Goal: Task Accomplishment & Management: Use online tool/utility

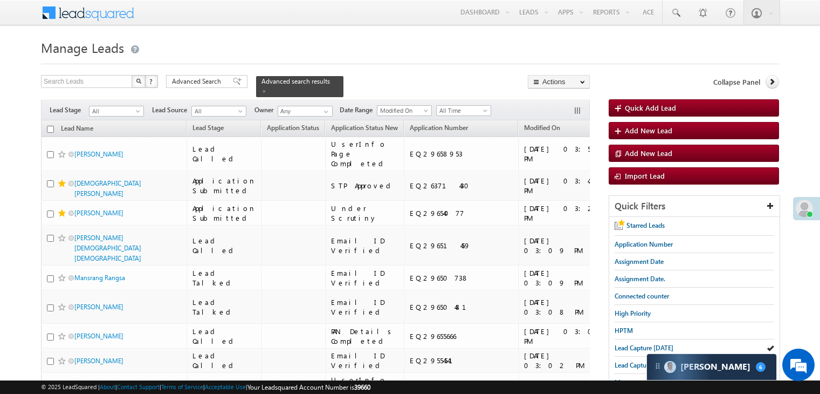
click at [627, 344] on span "Lead Capture [DATE]" at bounding box center [644, 348] width 59 height 8
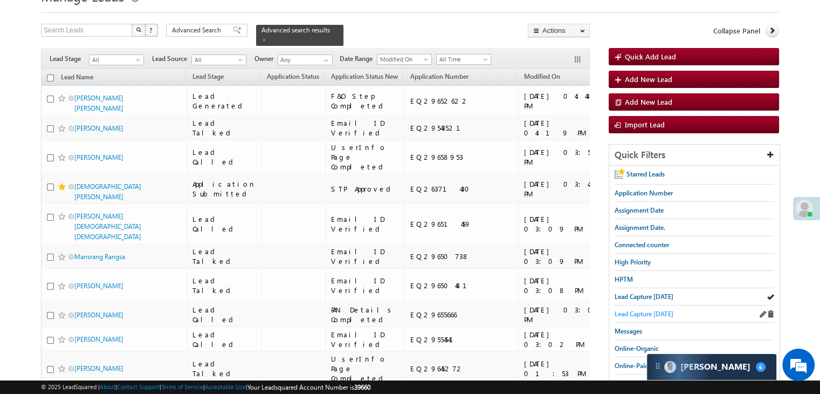
scroll to position [54, 0]
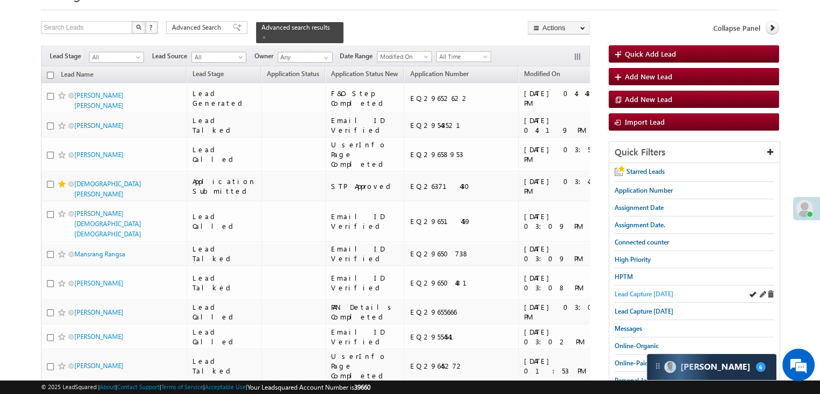
click at [654, 293] on span "Lead Capture [DATE]" at bounding box center [644, 294] width 59 height 8
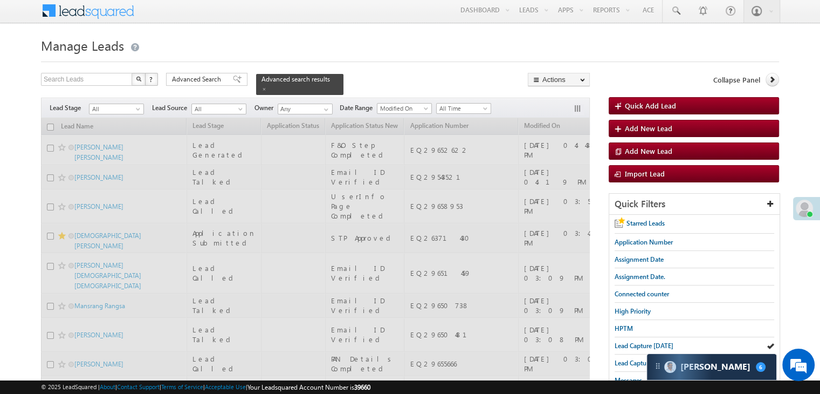
scroll to position [0, 0]
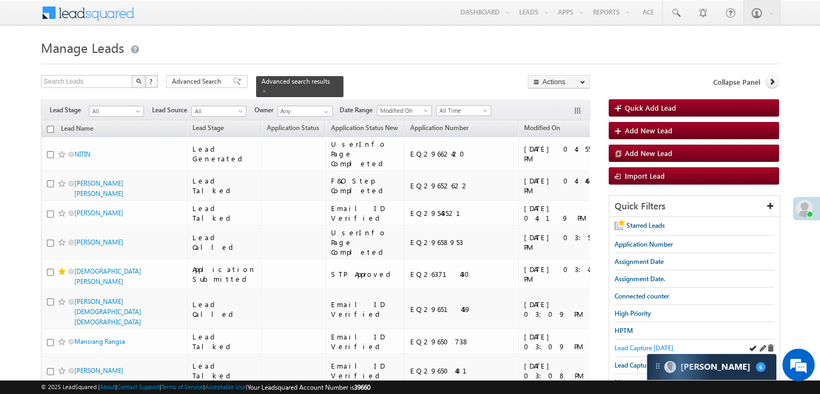
click at [654, 344] on span "Lead Capture [DATE]" at bounding box center [644, 348] width 59 height 8
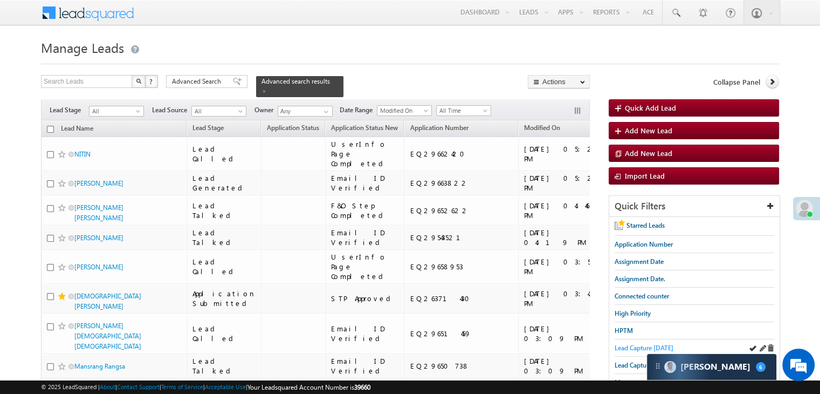
click at [618, 348] on span "Lead Capture [DATE]" at bounding box center [644, 348] width 59 height 8
click at [627, 344] on span "Lead Capture [DATE]" at bounding box center [644, 348] width 59 height 8
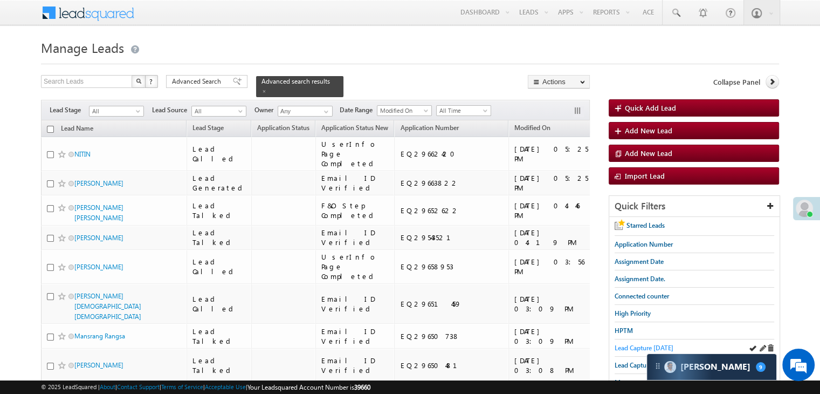
click at [639, 344] on span "Lead Capture [DATE]" at bounding box center [644, 348] width 59 height 8
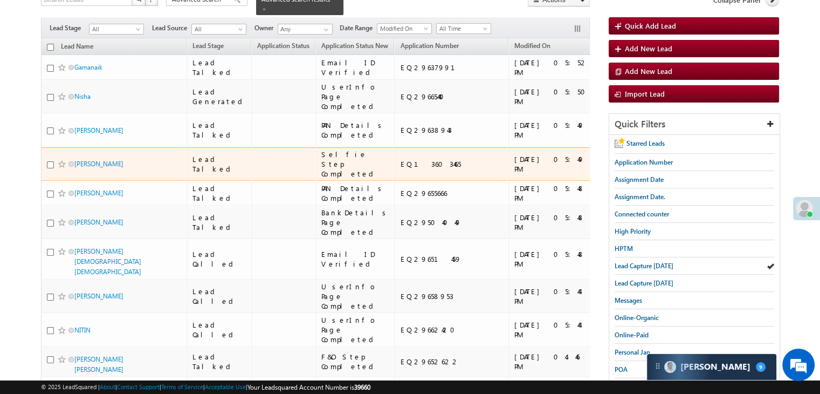
scroll to position [162, 0]
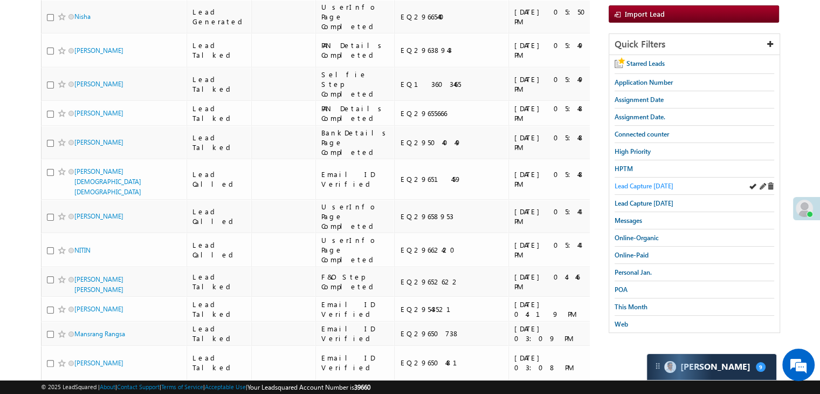
click at [655, 182] on span "Lead Capture [DATE]" at bounding box center [644, 186] width 59 height 8
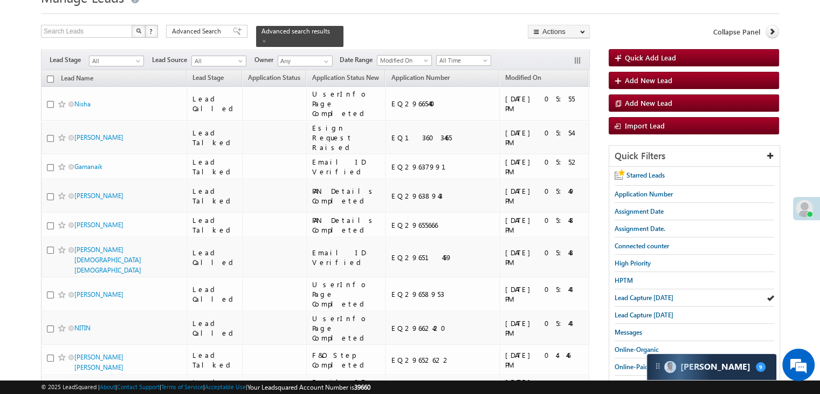
scroll to position [54, 0]
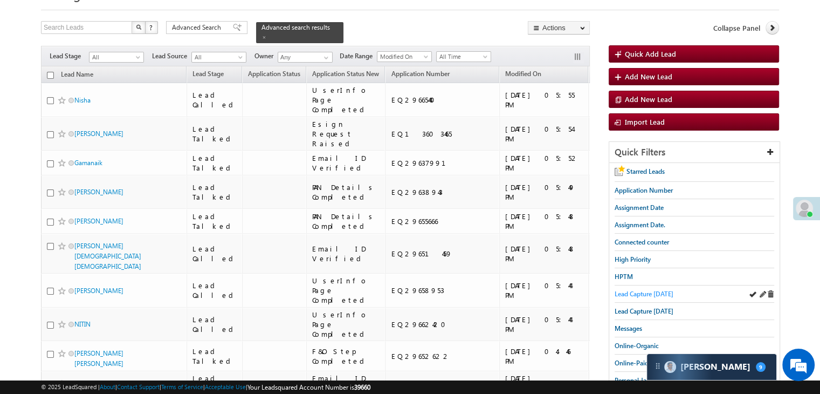
click at [636, 293] on span "Lead Capture [DATE]" at bounding box center [644, 294] width 59 height 8
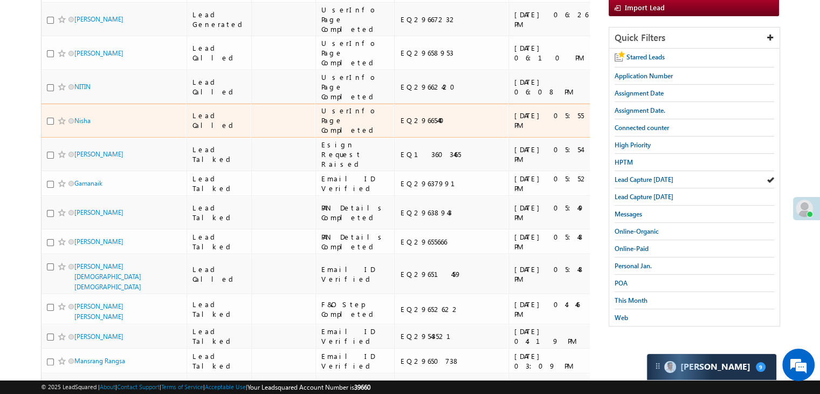
scroll to position [162, 0]
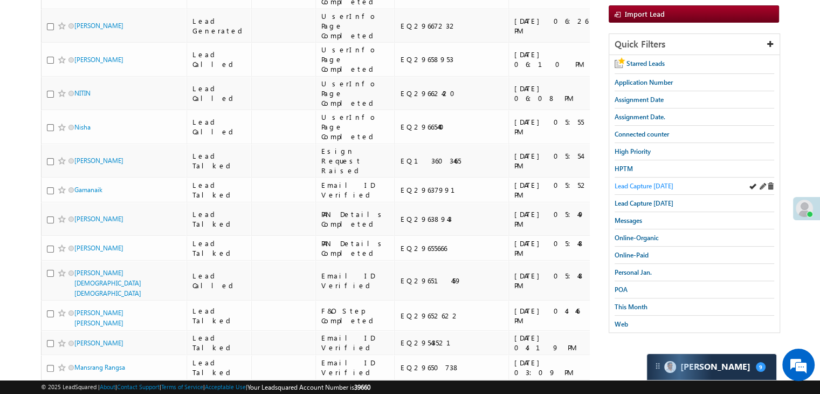
click at [623, 183] on span "Lead Capture [DATE]" at bounding box center [644, 186] width 59 height 8
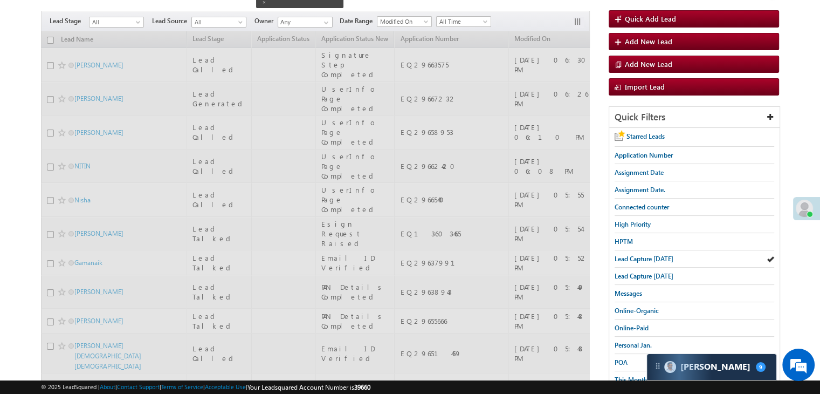
scroll to position [0, 0]
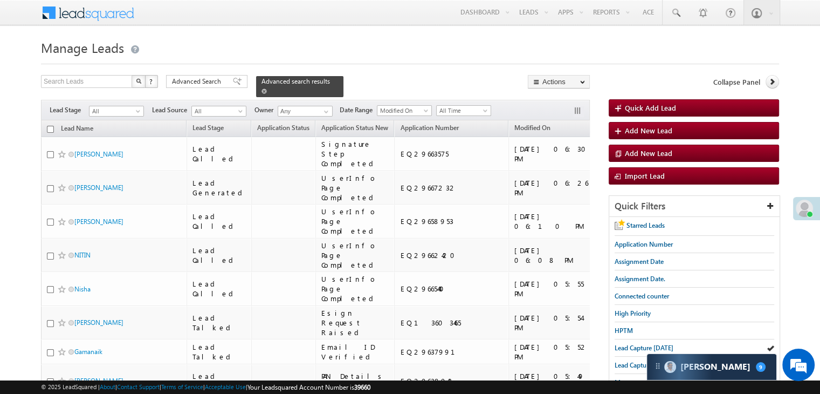
click at [326, 81] on div "Advanced search results" at bounding box center [299, 86] width 87 height 21
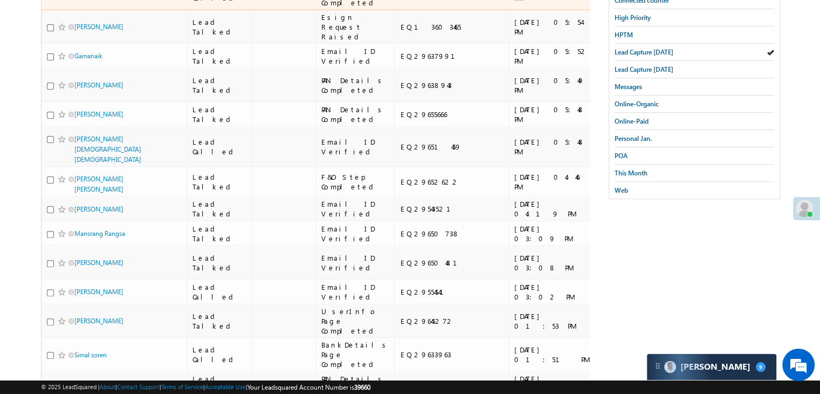
scroll to position [324, 0]
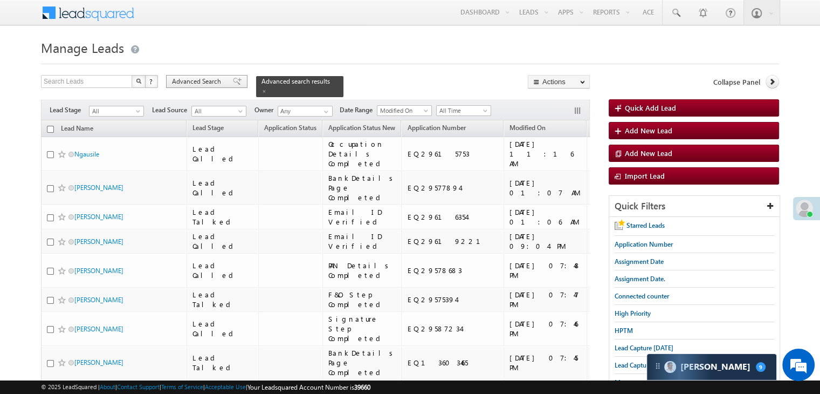
click at [233, 80] on span at bounding box center [237, 82] width 9 height 8
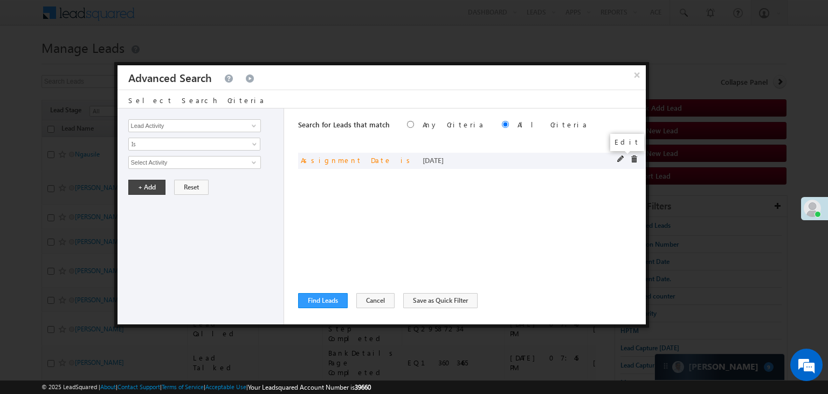
click at [621, 159] on span at bounding box center [621, 159] width 8 height 8
click at [641, 78] on button "×" at bounding box center [637, 74] width 18 height 19
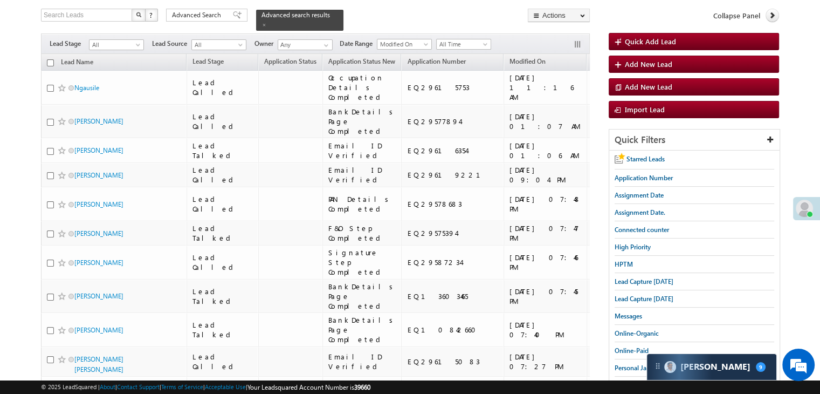
scroll to position [216, 0]
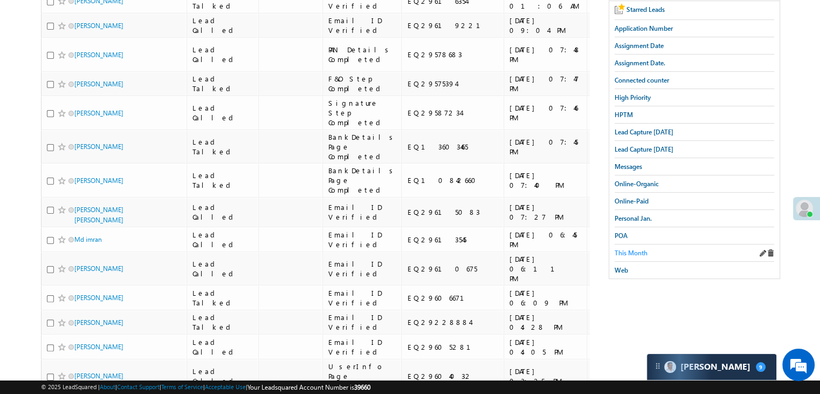
click at [642, 249] on span "This Month" at bounding box center [631, 253] width 33 height 8
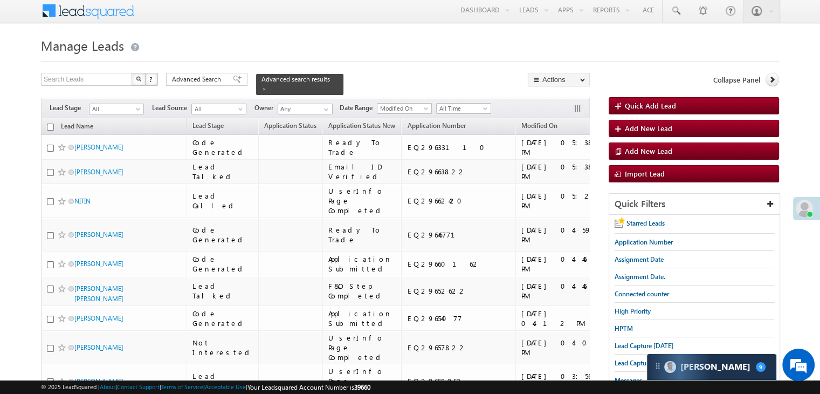
scroll to position [0, 0]
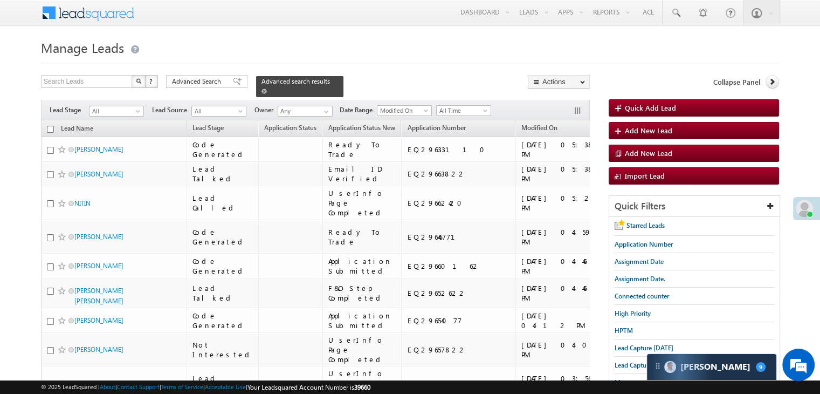
click at [267, 88] on span at bounding box center [264, 90] width 5 height 5
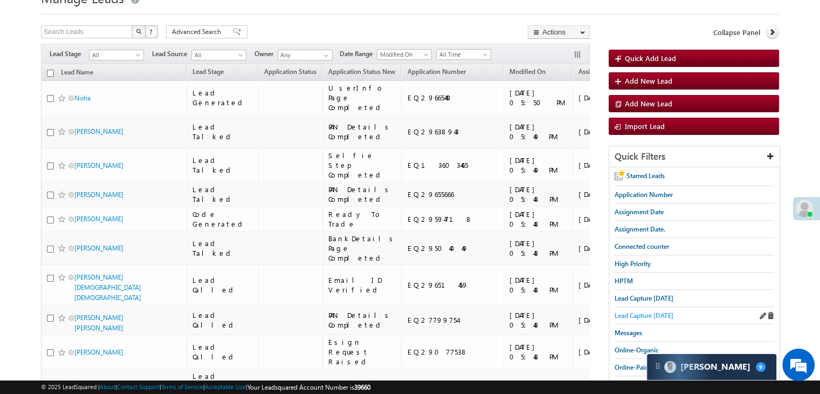
scroll to position [54, 0]
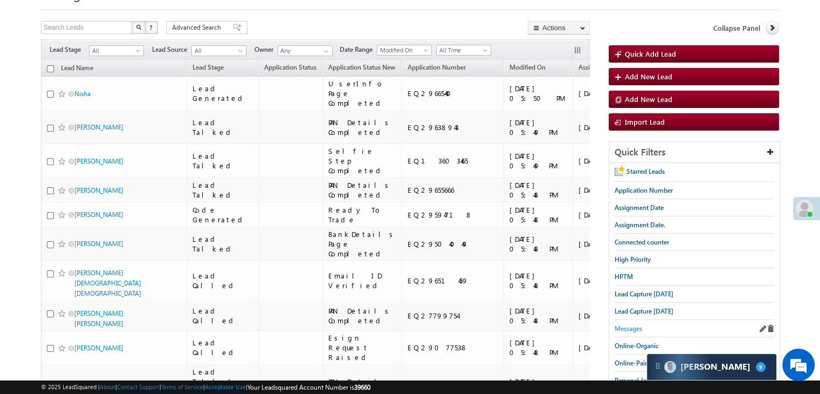
click at [635, 324] on span "Messages" at bounding box center [629, 328] width 28 height 8
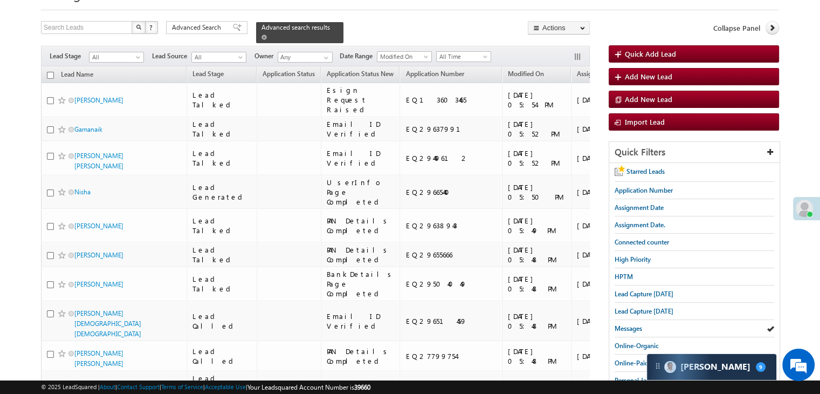
click at [267, 35] on span at bounding box center [264, 37] width 5 height 5
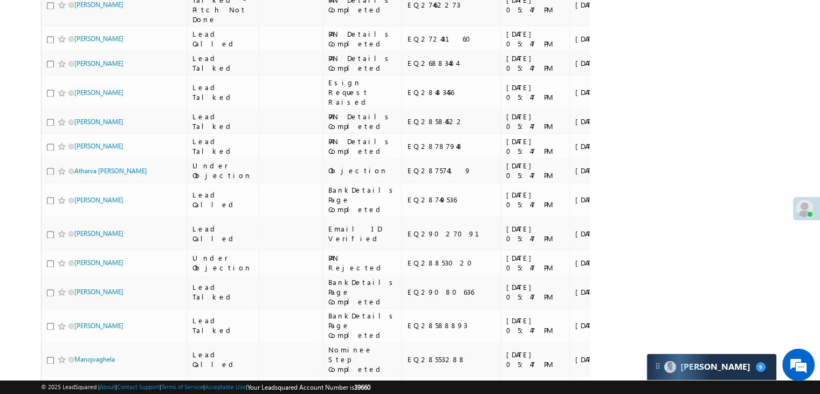
scroll to position [1348, 0]
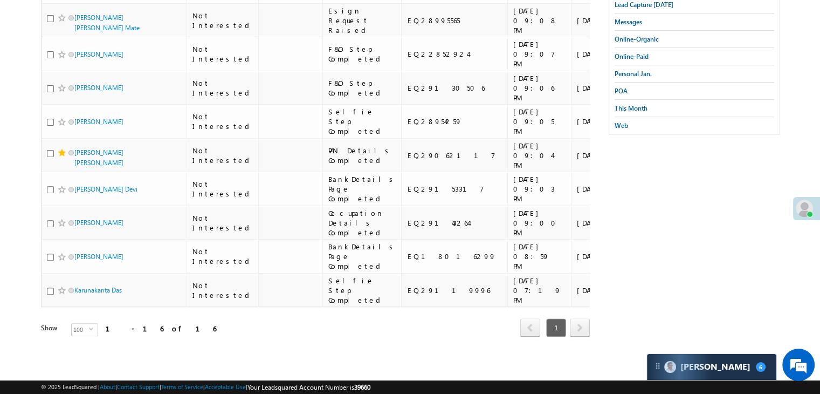
scroll to position [833, 0]
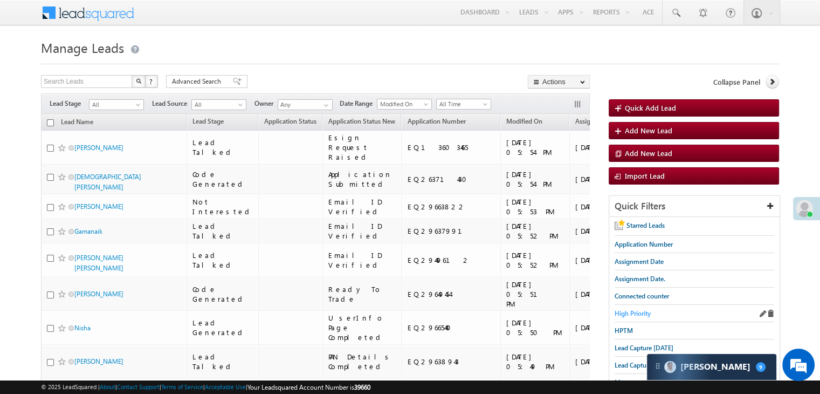
click at [634, 309] on span "High Priority" at bounding box center [633, 313] width 36 height 8
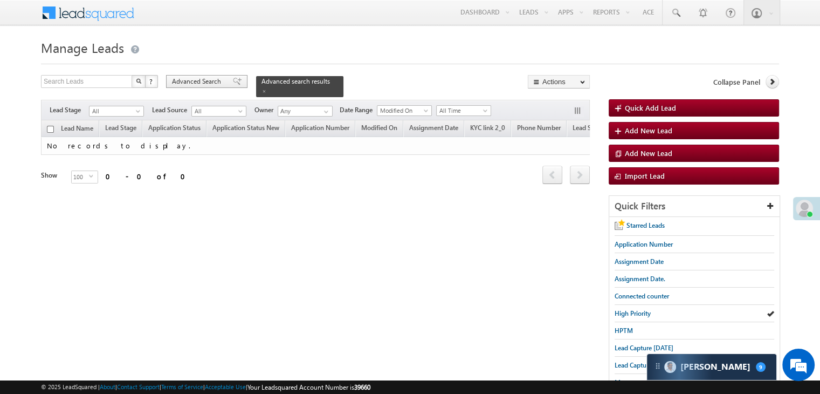
click at [211, 83] on span "Advanced Search" at bounding box center [198, 82] width 52 height 10
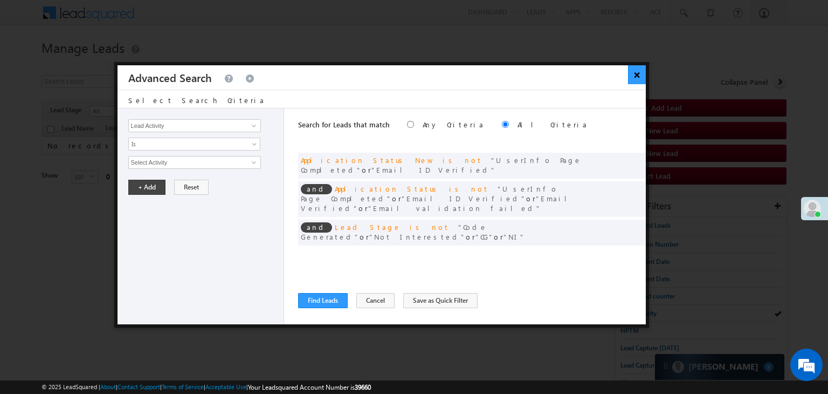
click at [641, 79] on button "×" at bounding box center [637, 74] width 18 height 19
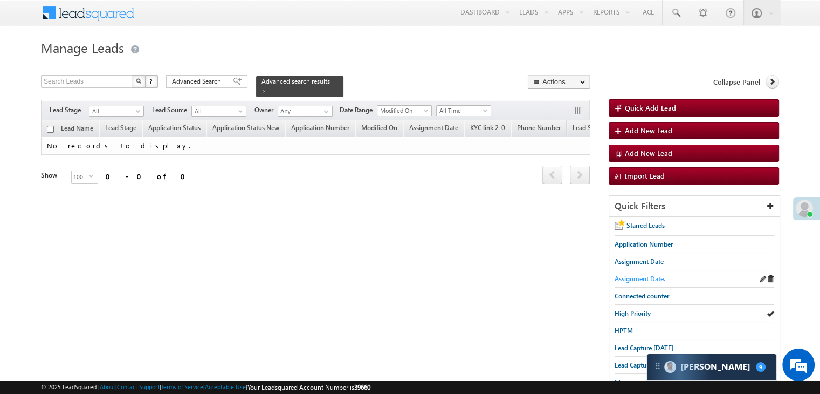
click at [651, 274] on span "Assignment Date." at bounding box center [640, 278] width 51 height 8
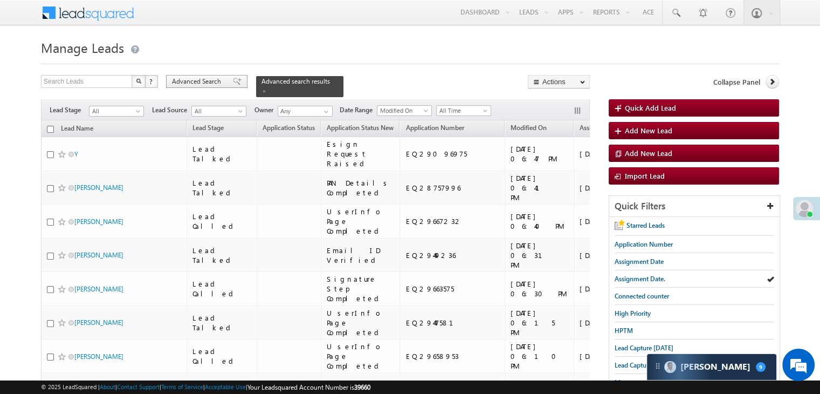
click at [235, 83] on div "Advanced Search" at bounding box center [206, 81] width 81 height 13
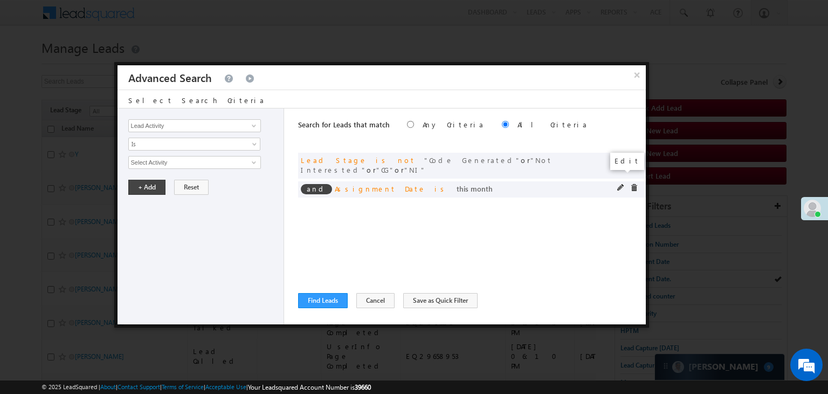
click at [618, 184] on span at bounding box center [621, 188] width 8 height 8
click at [181, 157] on span "This Month" at bounding box center [187, 162] width 117 height 10
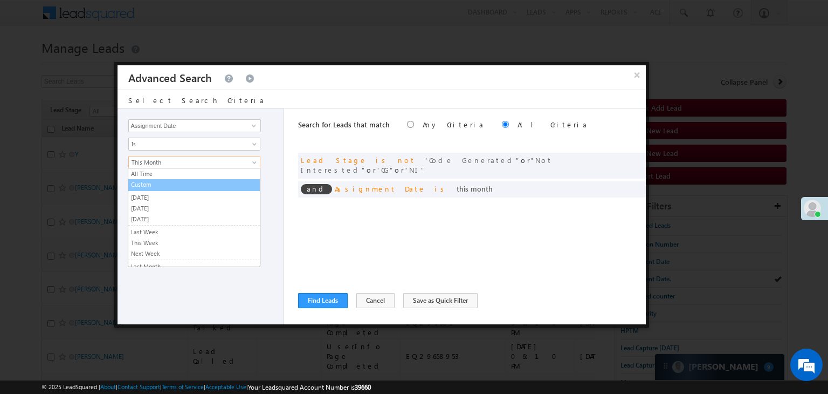
click at [179, 182] on link "Custom" at bounding box center [194, 185] width 132 height 10
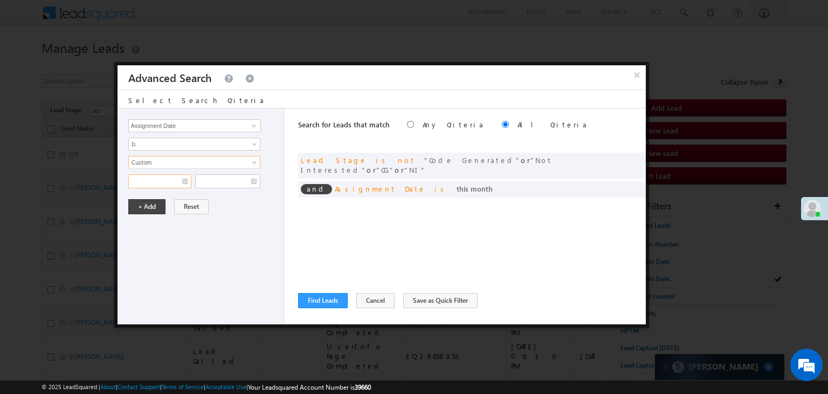
click at [176, 183] on input "text" at bounding box center [159, 181] width 63 height 14
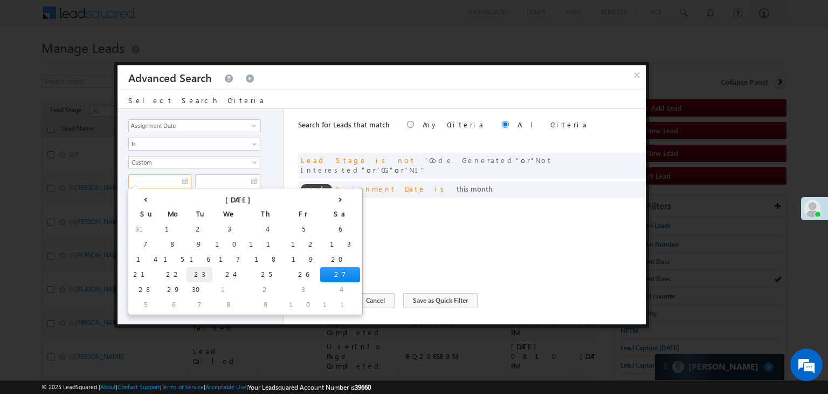
click at [187, 272] on td "23" at bounding box center [200, 274] width 26 height 15
type input "09/23/25"
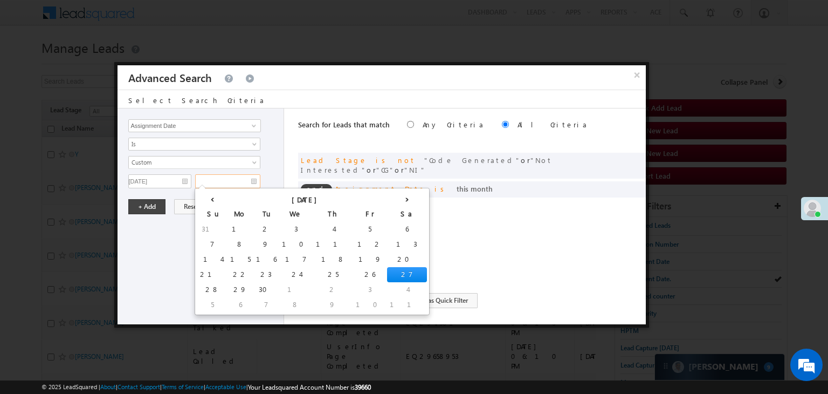
click at [237, 182] on input "text" at bounding box center [227, 181] width 65 height 14
click at [253, 272] on td "23" at bounding box center [266, 274] width 26 height 15
type input "09/23/25"
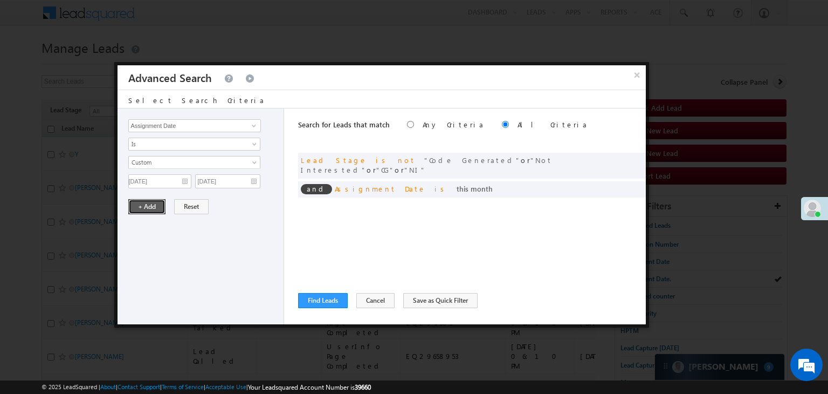
click at [147, 199] on button "+ Add" at bounding box center [146, 206] width 37 height 15
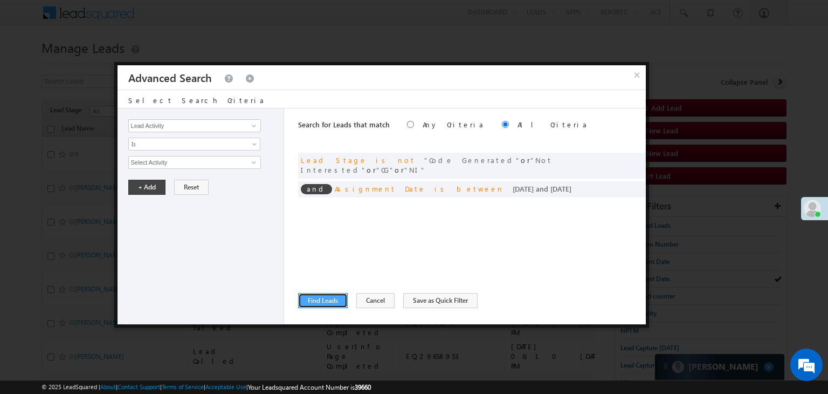
click at [317, 304] on button "Find Leads" at bounding box center [323, 300] width 50 height 15
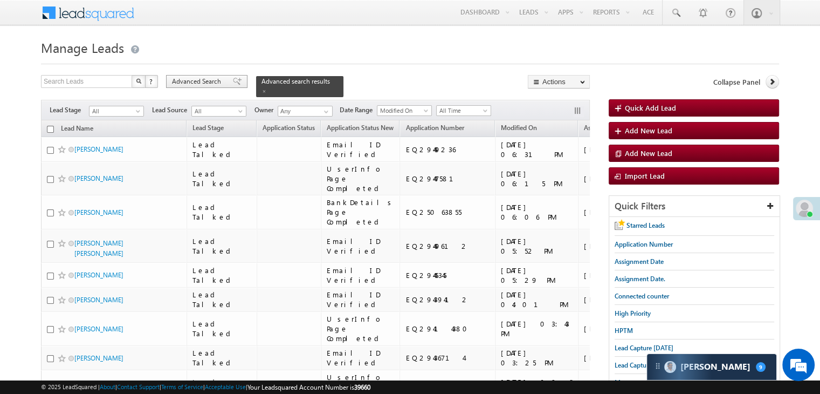
click at [198, 79] on span "Advanced Search" at bounding box center [198, 82] width 52 height 10
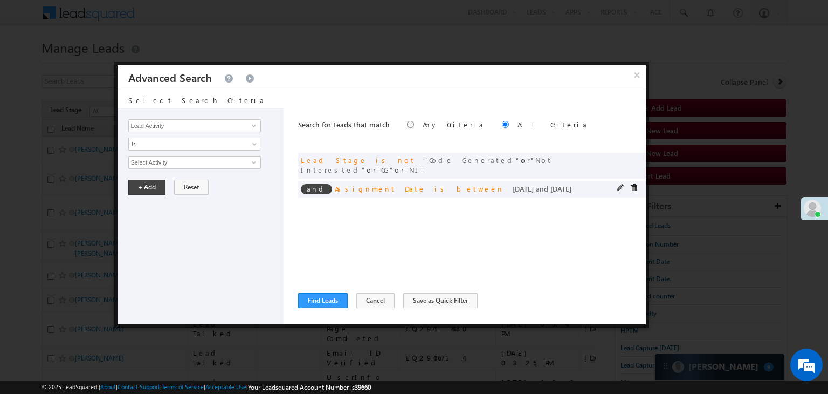
click at [615, 181] on div "and Assignment Date is between 09/23/25 and 09/23/25" at bounding box center [472, 189] width 348 height 16
click at [621, 184] on span at bounding box center [621, 188] width 8 height 8
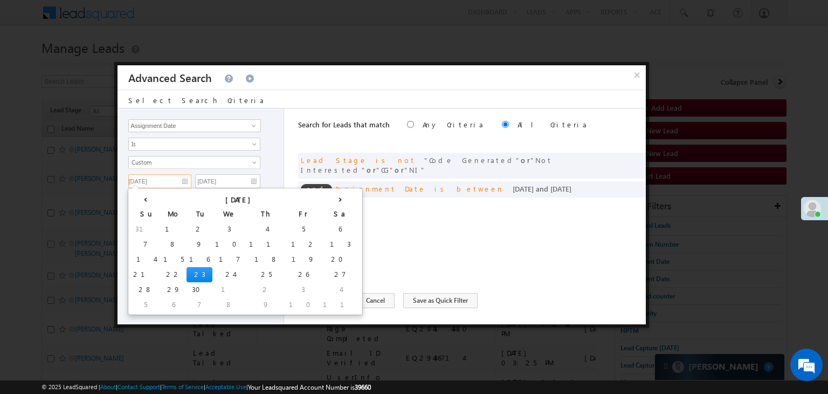
click at [180, 180] on input "09/23/25" at bounding box center [159, 181] width 63 height 14
drag, startPoint x: 153, startPoint y: 274, endPoint x: 156, endPoint y: 266, distance: 8.7
click at [161, 274] on td "22" at bounding box center [174, 274] width 26 height 15
type input "[DATE]"
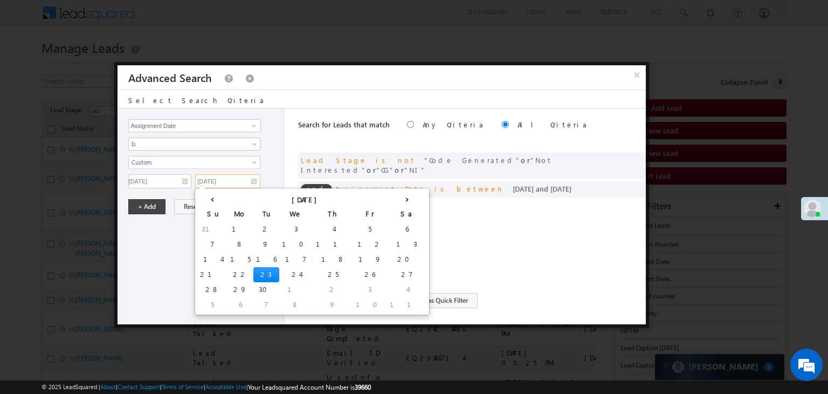
click at [246, 182] on input "09/23/25" at bounding box center [227, 181] width 65 height 14
click at [228, 274] on td "22" at bounding box center [241, 274] width 26 height 15
type input "[DATE]"
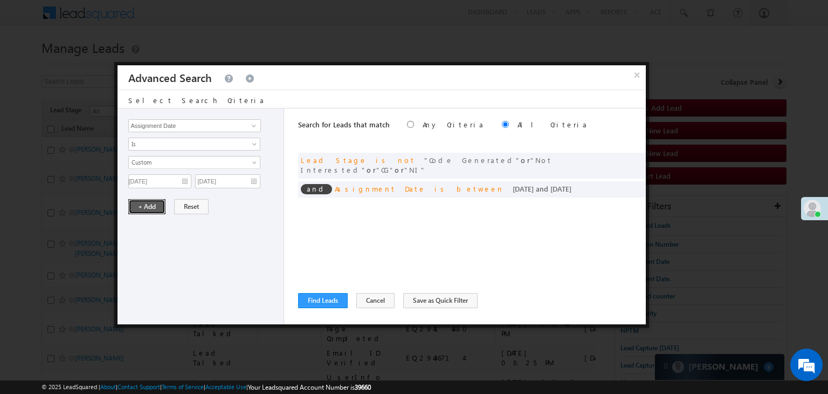
click at [156, 201] on button "+ Add" at bounding box center [146, 206] width 37 height 15
click at [324, 296] on button "Find Leads" at bounding box center [323, 300] width 50 height 15
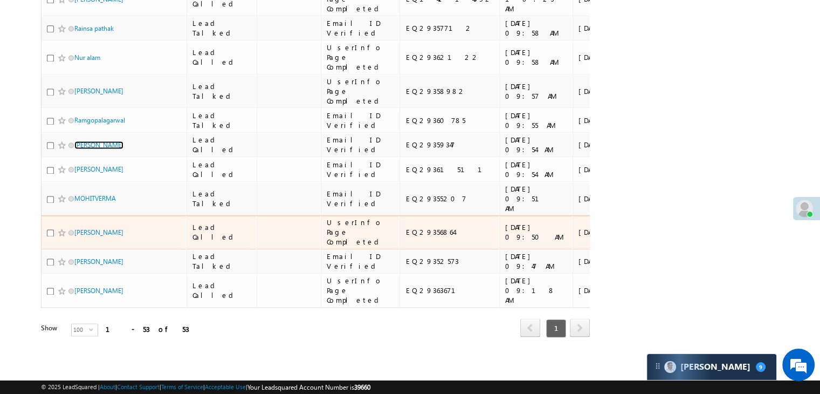
scroll to position [3074, 0]
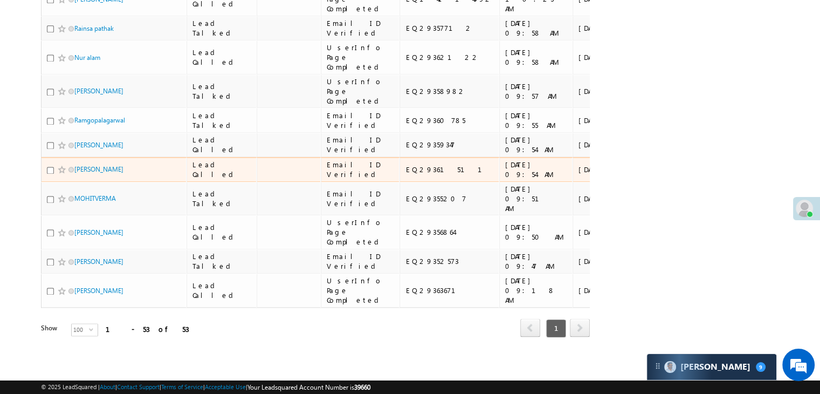
click at [640, 160] on div "https://angelbroking1-pk3em7sa.customui-test.leadsquared.com?leadId=b56bfe2d-40…" at bounding box center [673, 169] width 66 height 19
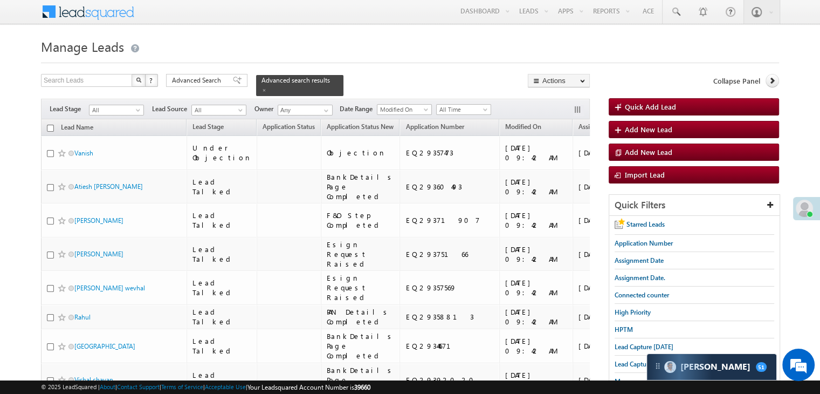
scroll to position [0, 0]
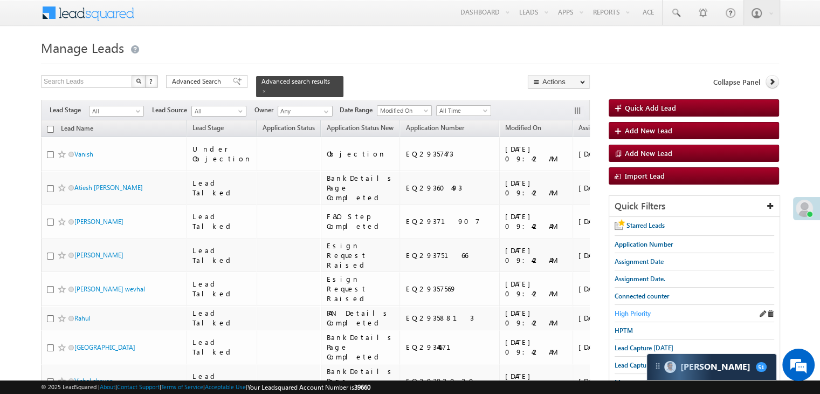
click at [629, 312] on span "High Priority" at bounding box center [633, 313] width 36 height 8
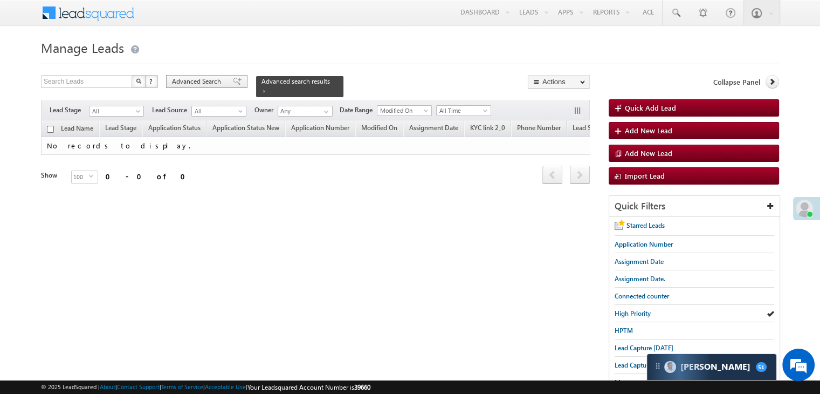
click at [217, 80] on span "Advanced Search" at bounding box center [198, 82] width 52 height 10
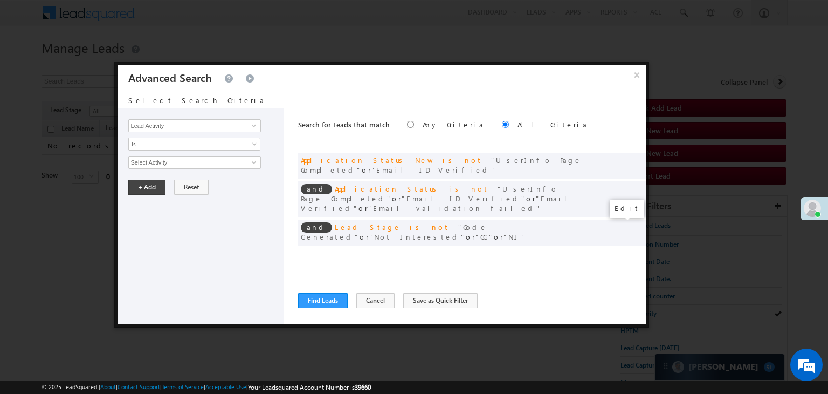
click at [621, 251] on span at bounding box center [621, 255] width 8 height 8
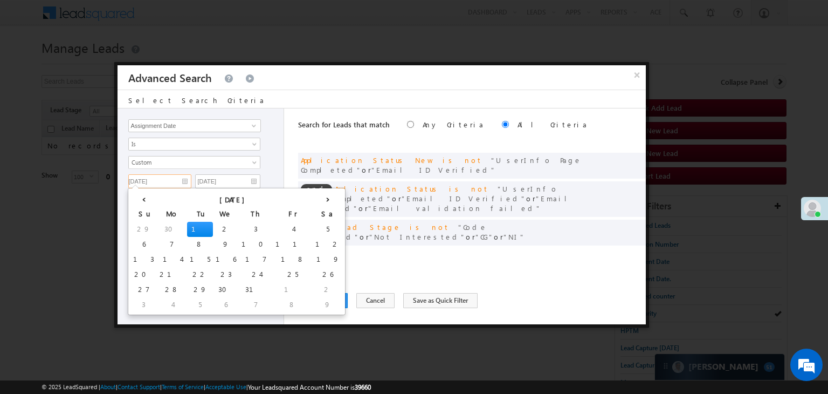
click at [182, 177] on input "07/01/25" at bounding box center [159, 181] width 63 height 14
click at [313, 199] on th "›" at bounding box center [328, 198] width 30 height 16
click at [317, 199] on th "›" at bounding box center [330, 198] width 26 height 16
drag, startPoint x: 191, startPoint y: 276, endPoint x: 195, endPoint y: 265, distance: 11.1
click at [212, 275] on td "24" at bounding box center [229, 274] width 34 height 15
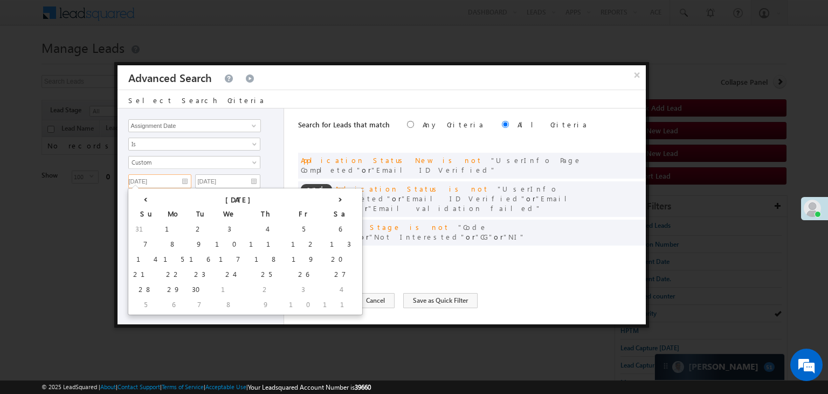
type input "09/24/25"
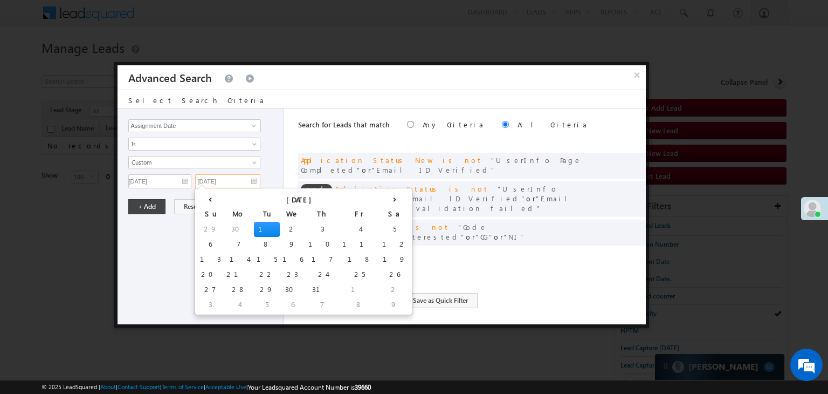
click at [245, 183] on input "07/01/25" at bounding box center [227, 181] width 65 height 14
click at [380, 198] on th "›" at bounding box center [395, 198] width 30 height 16
click at [384, 198] on th "›" at bounding box center [397, 198] width 26 height 16
click at [313, 273] on td "25" at bounding box center [333, 274] width 40 height 15
type input "[DATE]"
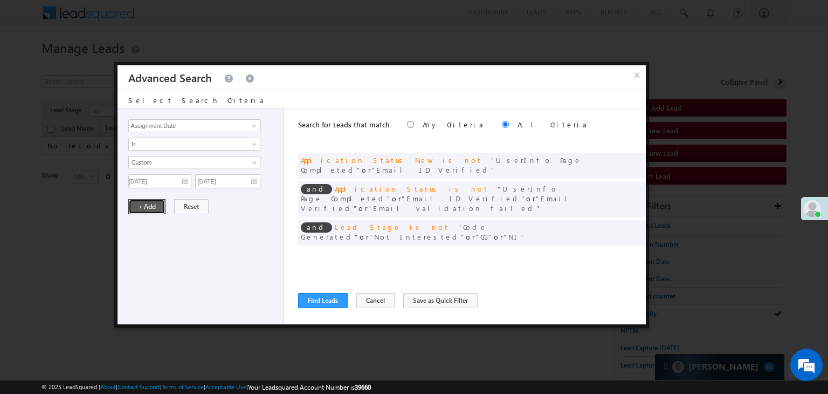
click at [145, 201] on button "+ Add" at bounding box center [146, 206] width 37 height 15
click at [315, 301] on button "Find Leads" at bounding box center [323, 300] width 50 height 15
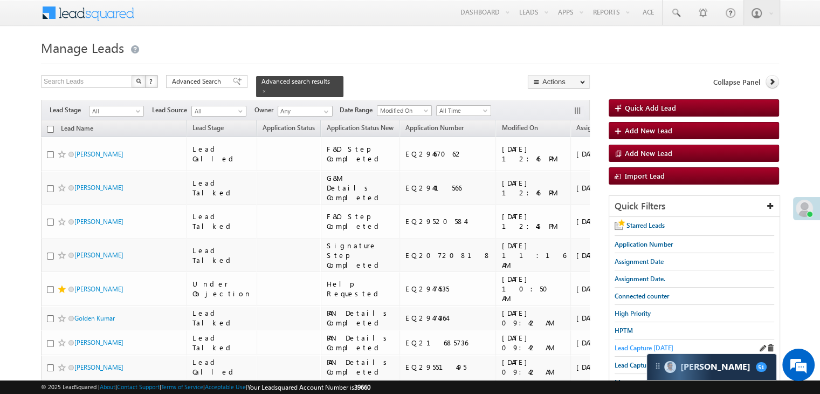
click at [626, 345] on span "Lead Capture [DATE]" at bounding box center [644, 348] width 59 height 8
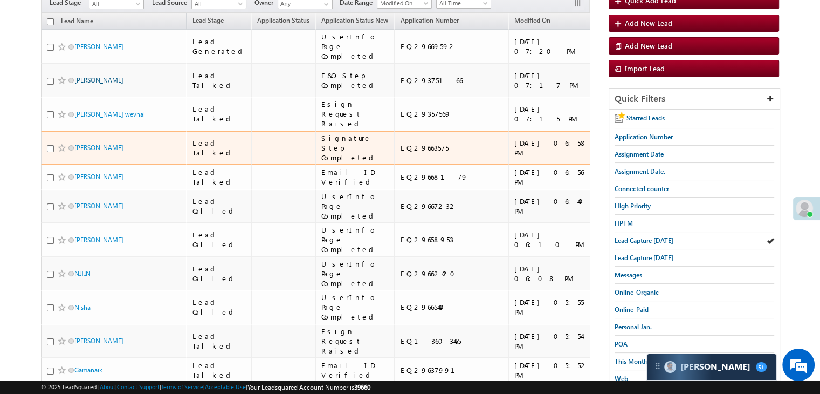
scroll to position [108, 0]
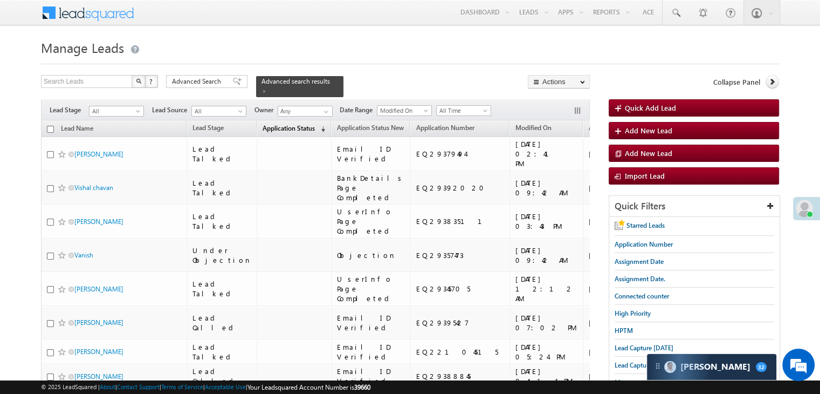
click at [276, 124] on span "Application Status" at bounding box center [289, 128] width 52 height 8
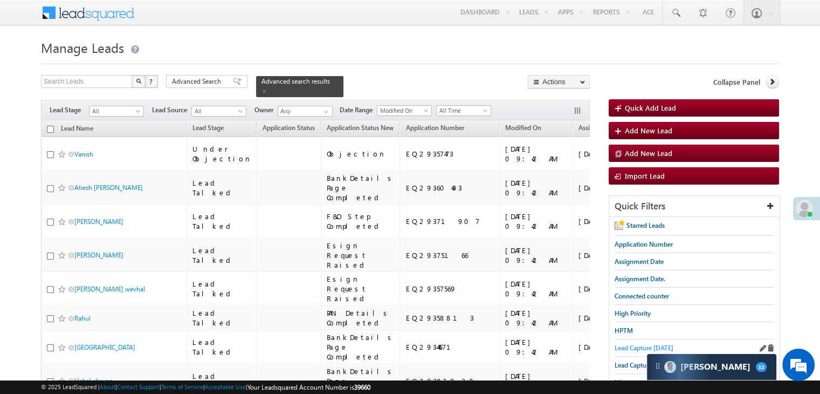
click at [636, 345] on span "Lead Capture [DATE]" at bounding box center [644, 348] width 59 height 8
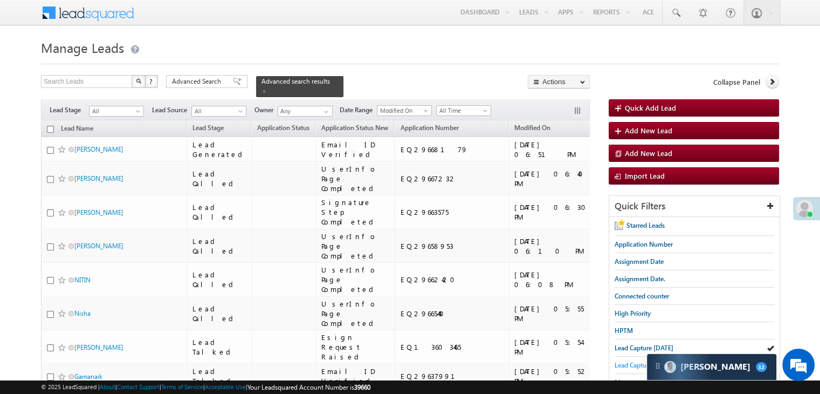
scroll to position [216, 0]
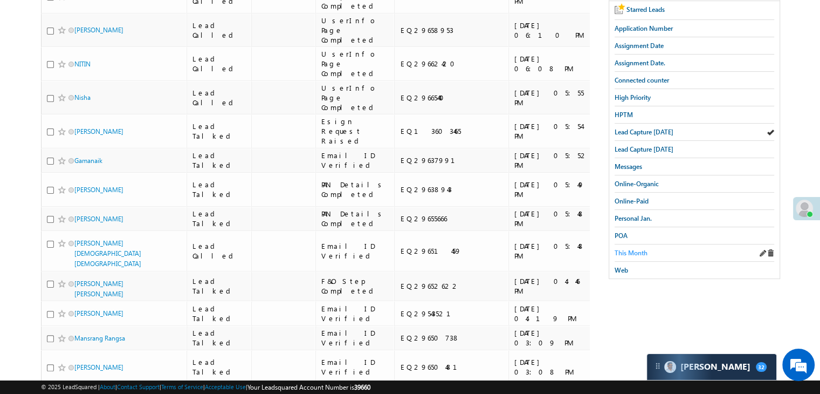
click at [635, 249] on span "This Month" at bounding box center [631, 253] width 33 height 8
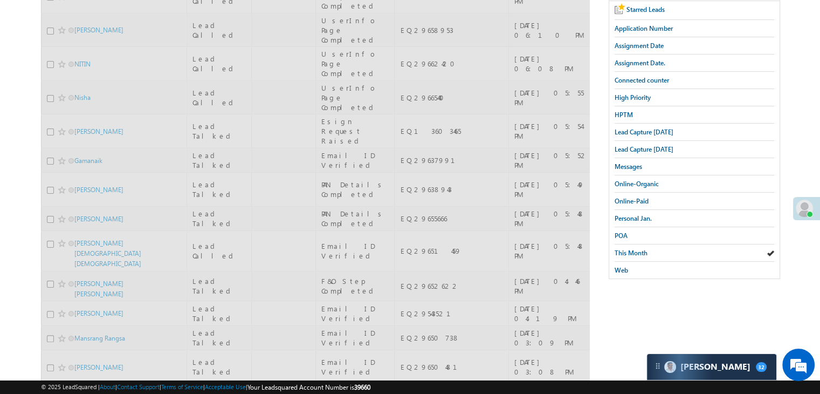
scroll to position [0, 0]
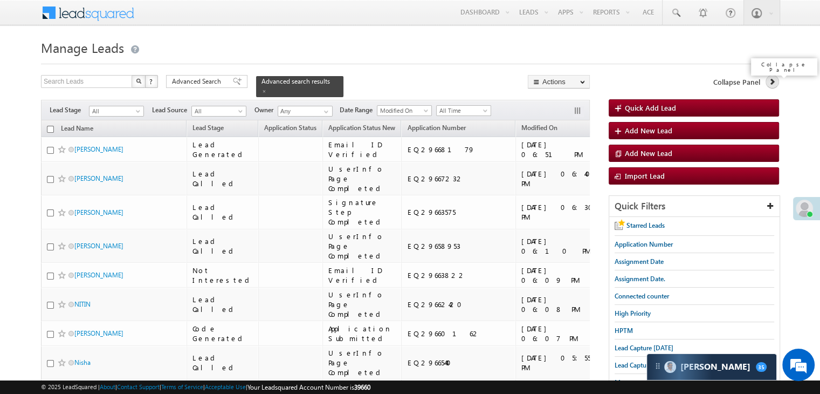
click at [773, 79] on icon at bounding box center [772, 82] width 8 height 8
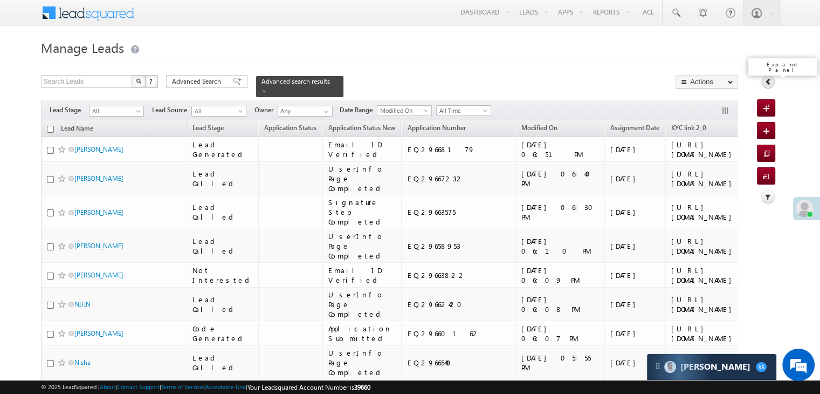
click at [766, 82] on icon at bounding box center [769, 82] width 8 height 8
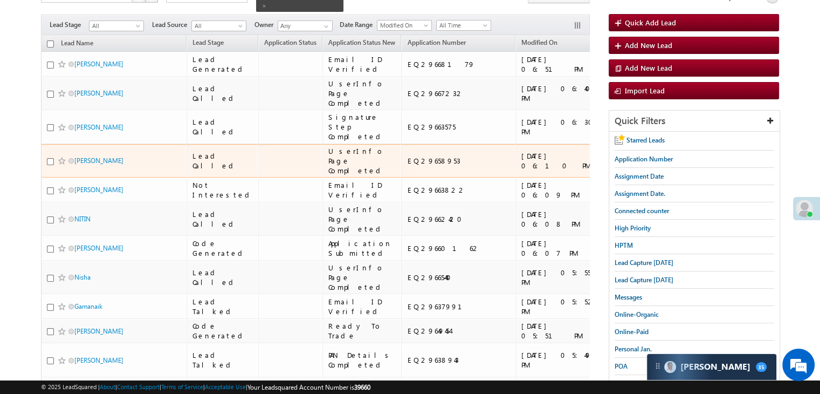
scroll to position [108, 0]
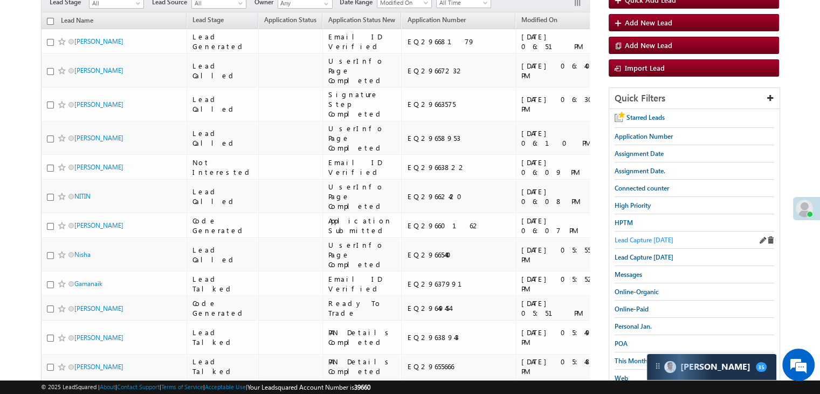
click at [662, 240] on span "Lead Capture [DATE]" at bounding box center [644, 240] width 59 height 8
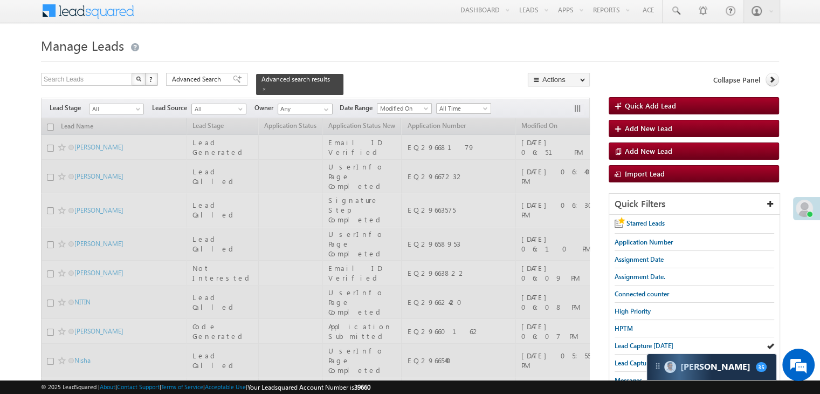
scroll to position [0, 0]
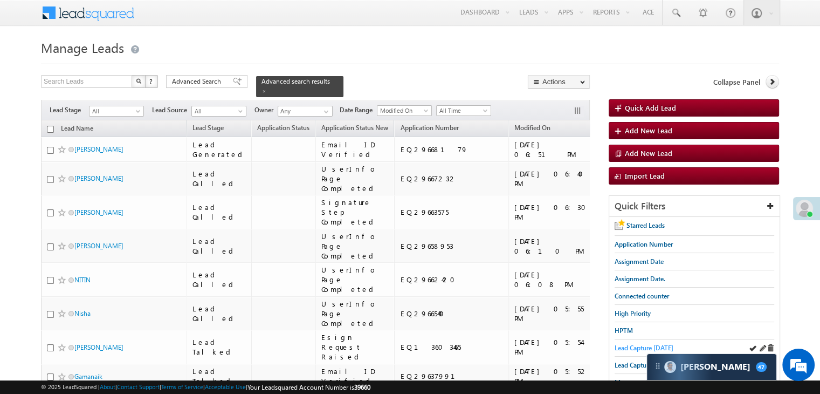
click at [634, 346] on span "Lead Capture [DATE]" at bounding box center [644, 348] width 59 height 8
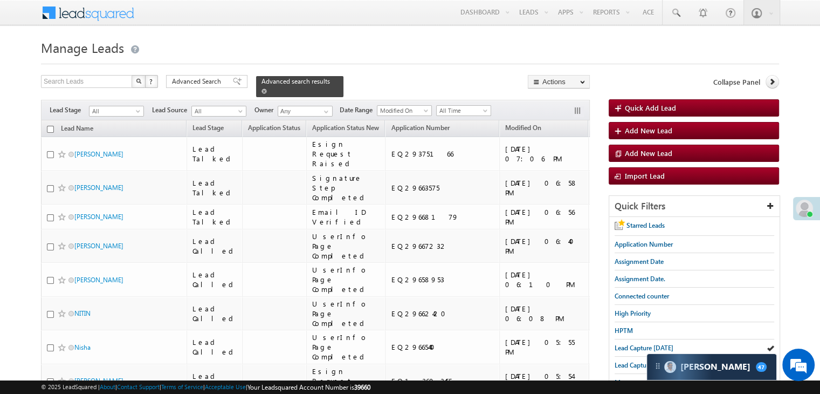
click at [267, 88] on span at bounding box center [264, 90] width 5 height 5
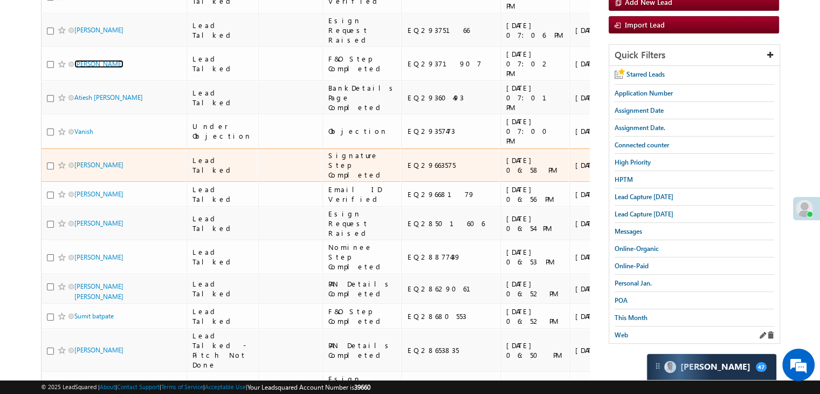
scroll to position [216, 0]
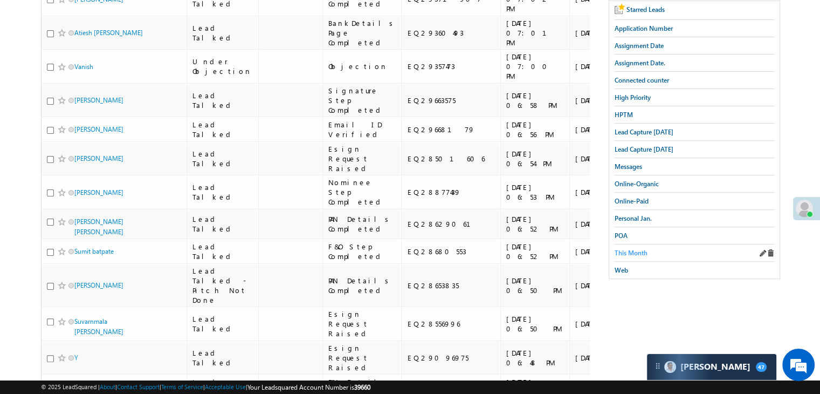
click at [635, 249] on span "This Month" at bounding box center [631, 253] width 33 height 8
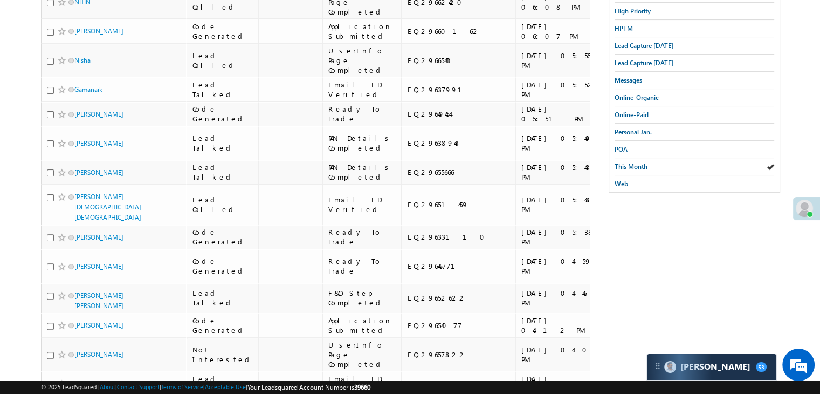
scroll to position [0, 0]
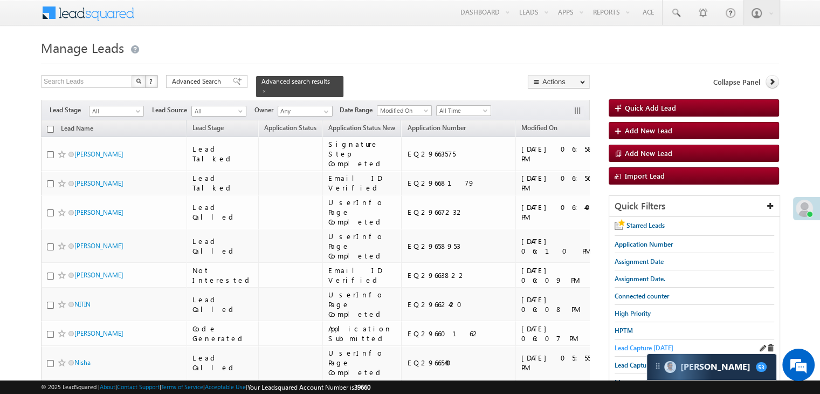
click at [626, 344] on span "Lead Capture [DATE]" at bounding box center [644, 348] width 59 height 8
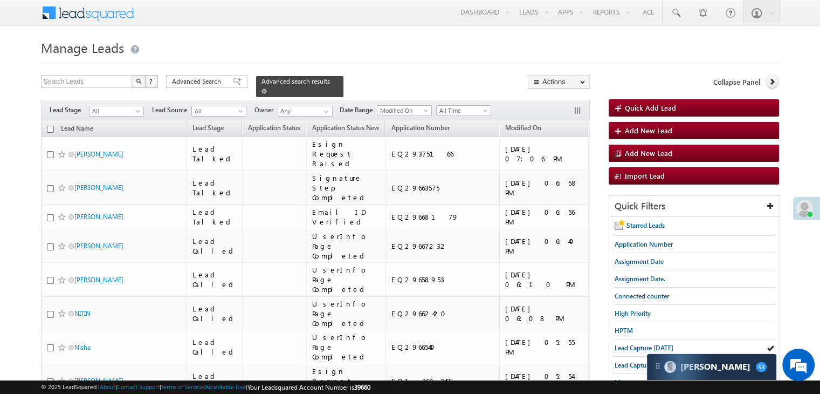
click at [267, 88] on span at bounding box center [264, 90] width 5 height 5
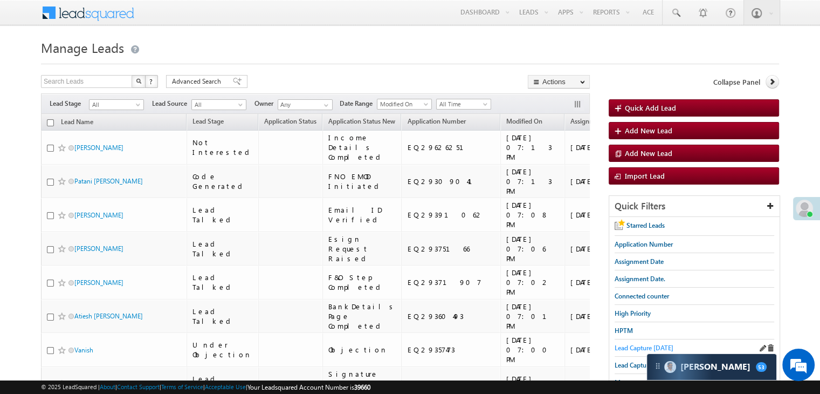
click at [634, 344] on span "Lead Capture today" at bounding box center [644, 348] width 59 height 8
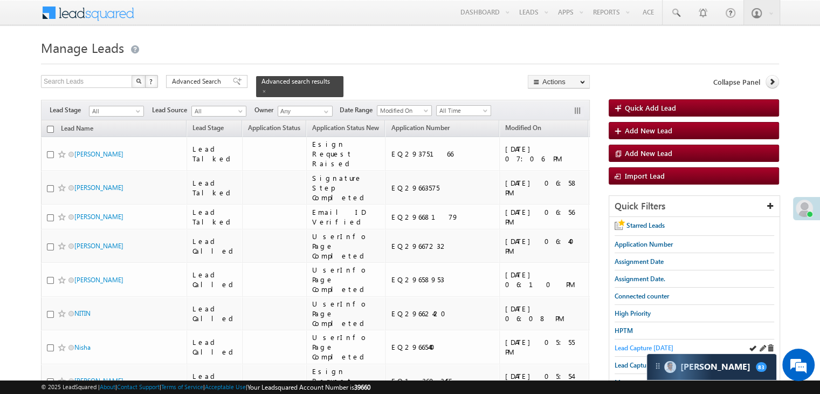
click at [632, 344] on span "Lead Capture [DATE]" at bounding box center [644, 348] width 59 height 8
